Goal: Task Accomplishment & Management: Use online tool/utility

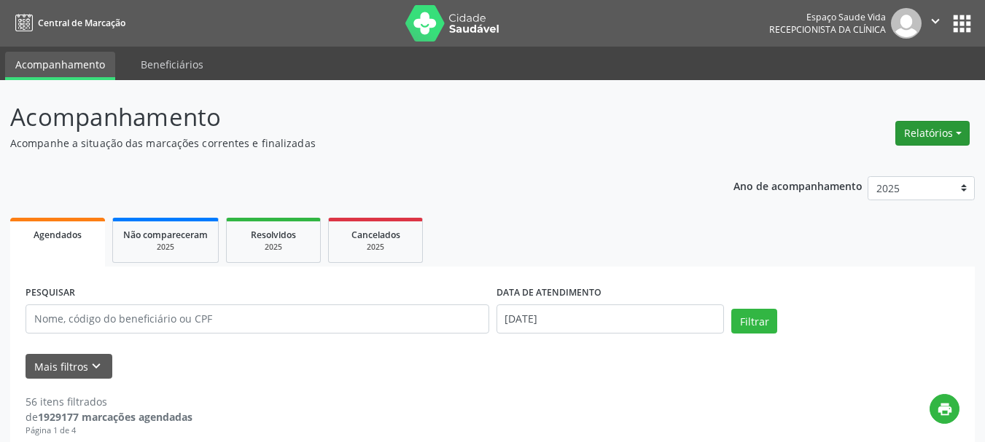
click at [931, 138] on button "Relatórios" at bounding box center [932, 133] width 74 height 25
click at [894, 164] on link "Agendamentos" at bounding box center [891, 165] width 157 height 20
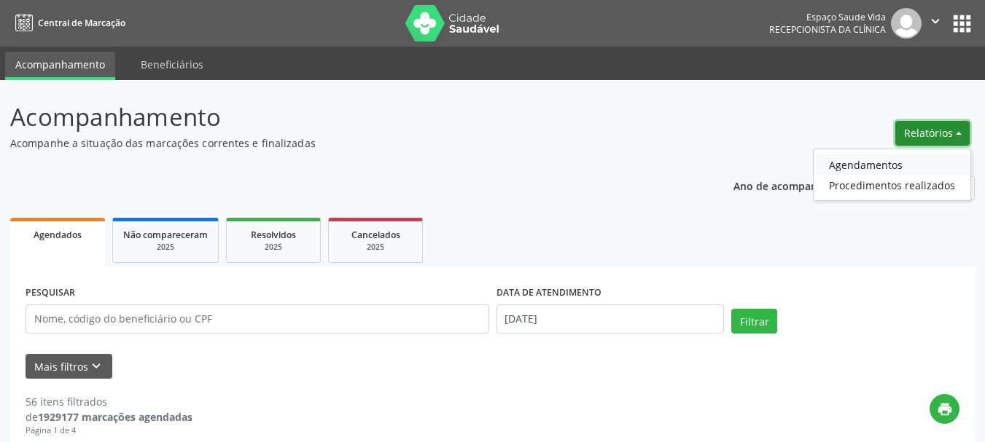
select select "8"
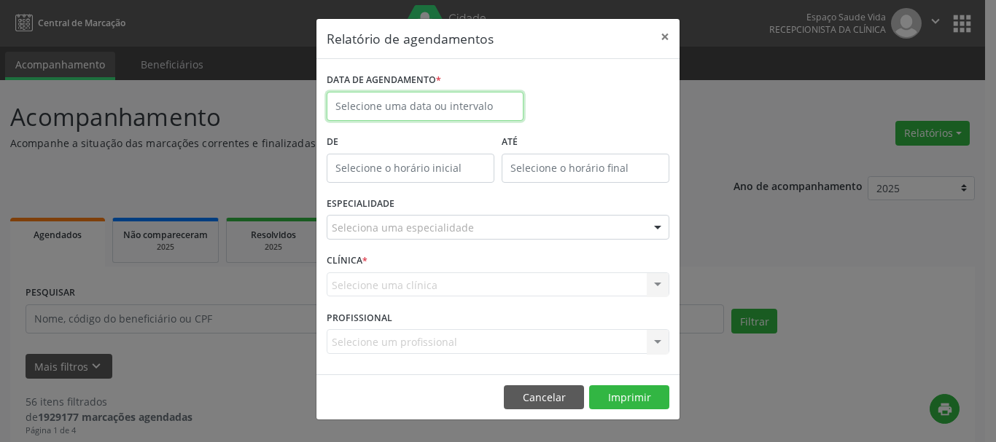
click at [372, 93] on input "text" at bounding box center [425, 106] width 197 height 29
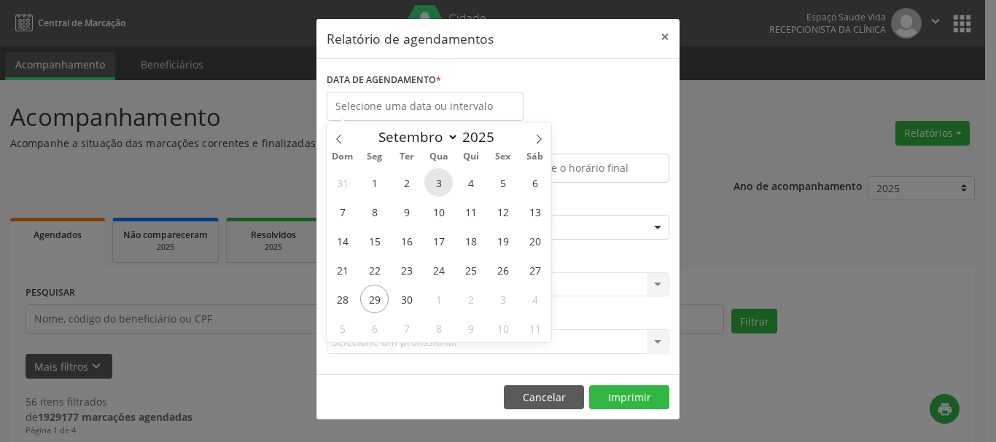
click at [440, 179] on span "3" at bounding box center [438, 182] width 28 height 28
type input "[DATE]"
click at [440, 179] on span "3" at bounding box center [438, 182] width 28 height 28
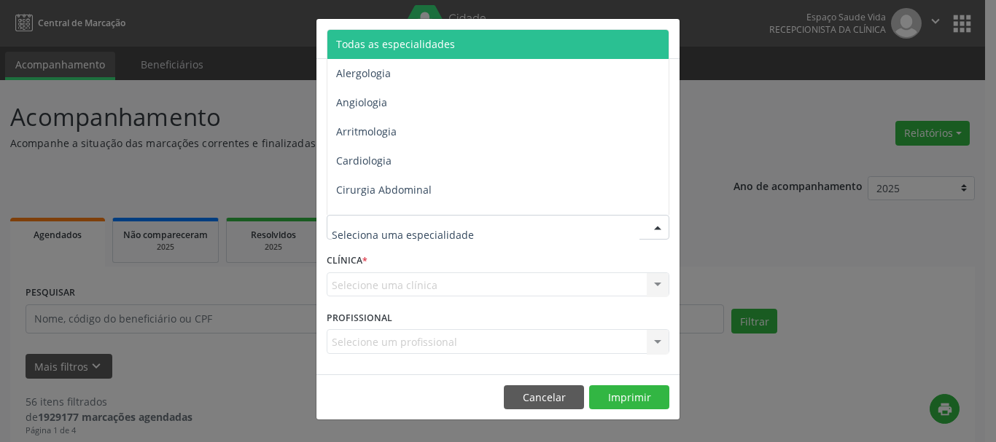
click at [374, 45] on span "Todas as especialidades" at bounding box center [395, 44] width 119 height 14
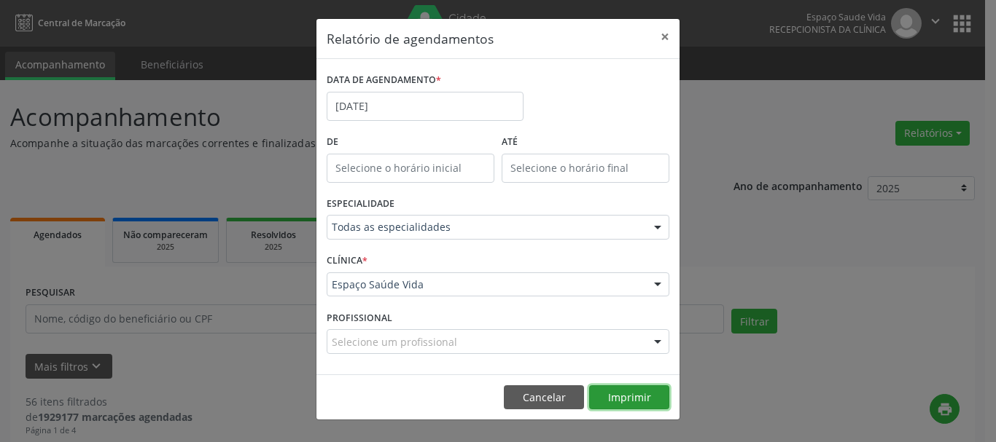
click at [617, 399] on button "Imprimir" at bounding box center [629, 398] width 80 height 25
